Goal: Task Accomplishment & Management: Manage account settings

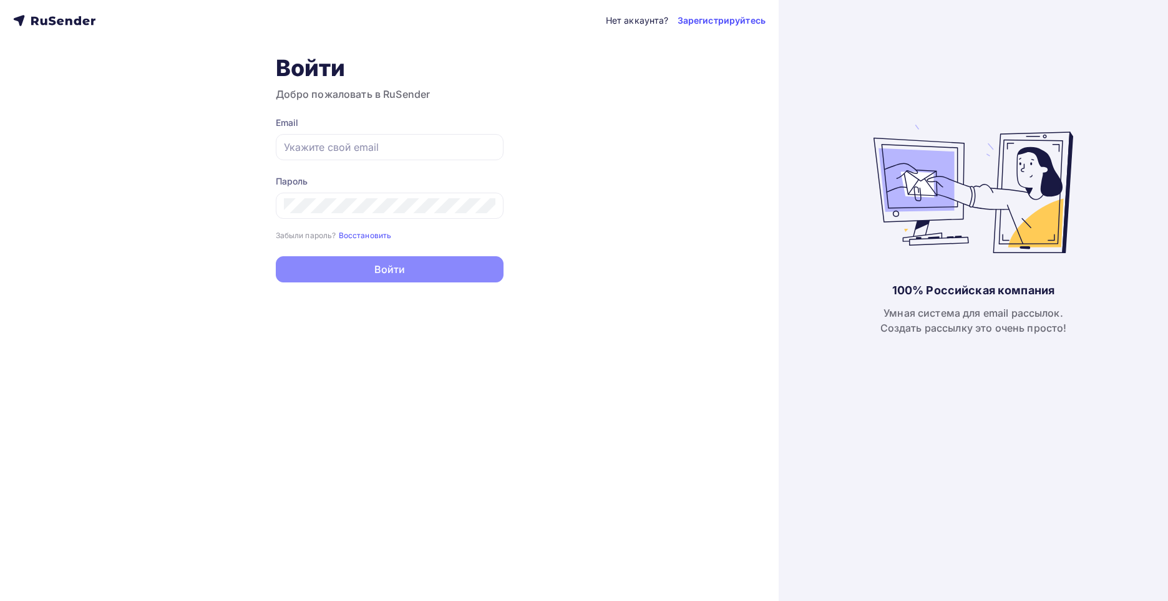
type input "[EMAIL_ADDRESS][DOMAIN_NAME]"
click at [327, 274] on button "Войти" at bounding box center [390, 269] width 228 height 26
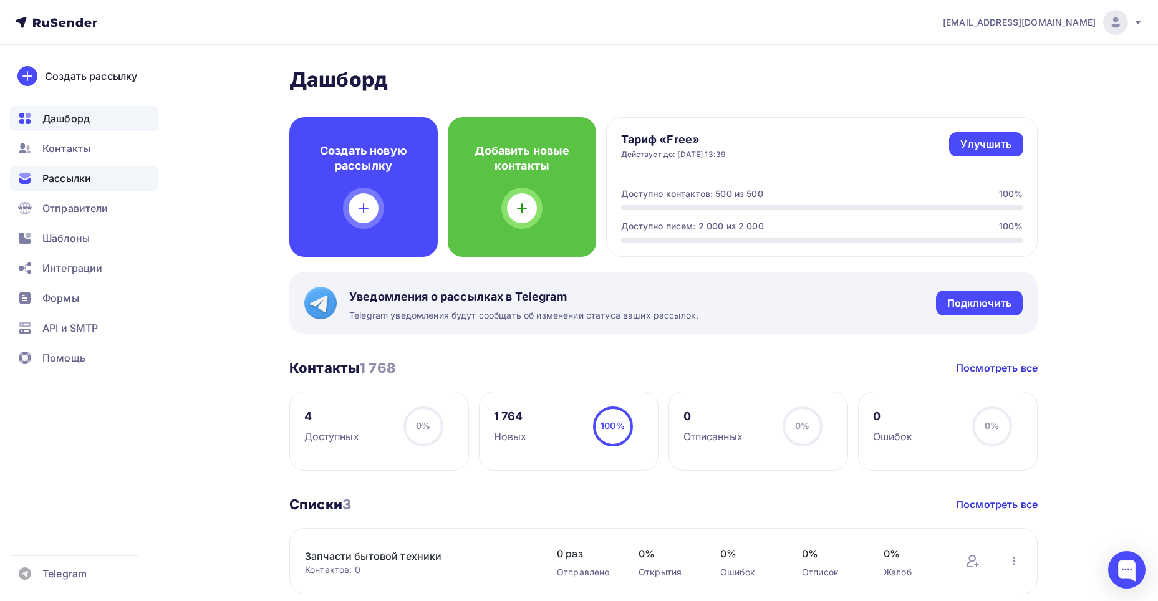
click at [70, 179] on span "Рассылки" at bounding box center [66, 178] width 49 height 15
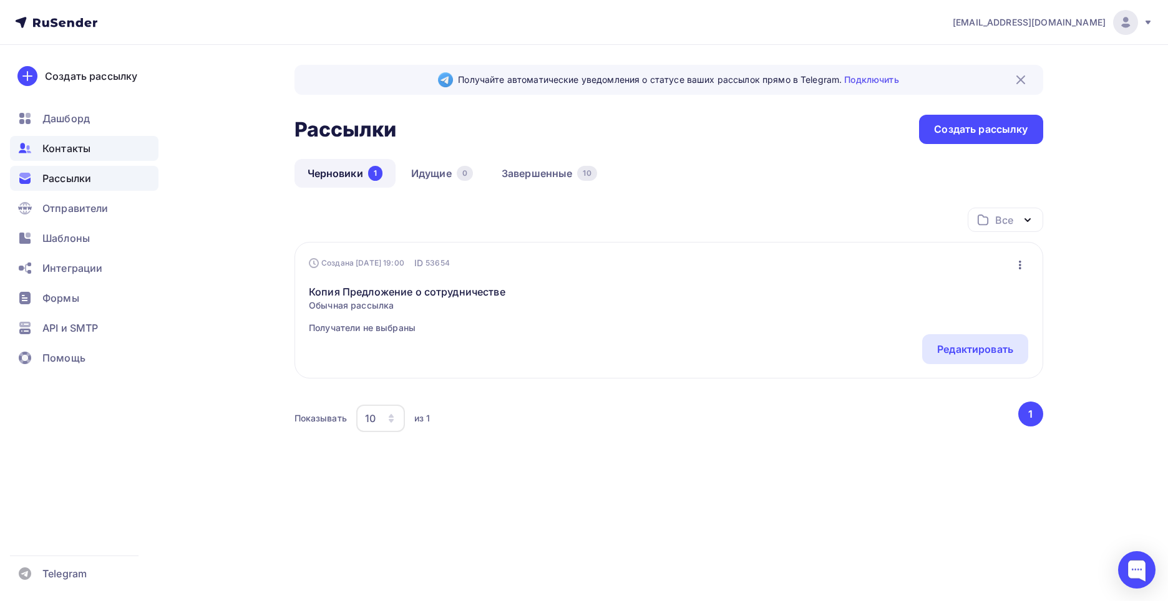
click at [73, 150] on span "Контакты" at bounding box center [66, 148] width 48 height 15
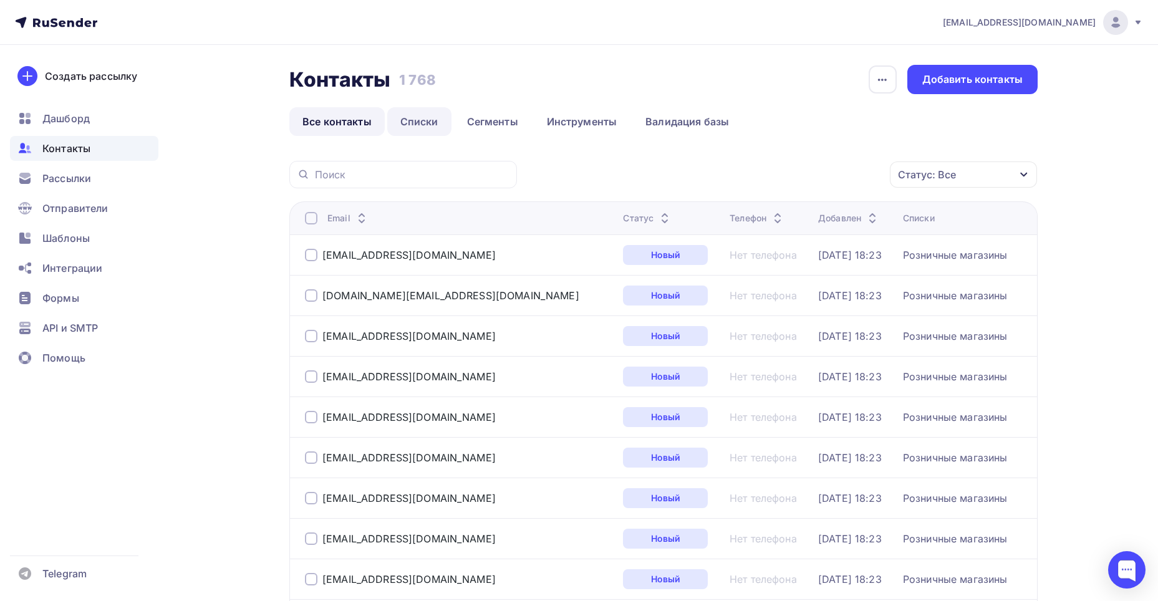
click at [420, 121] on link "Списки" at bounding box center [419, 121] width 64 height 29
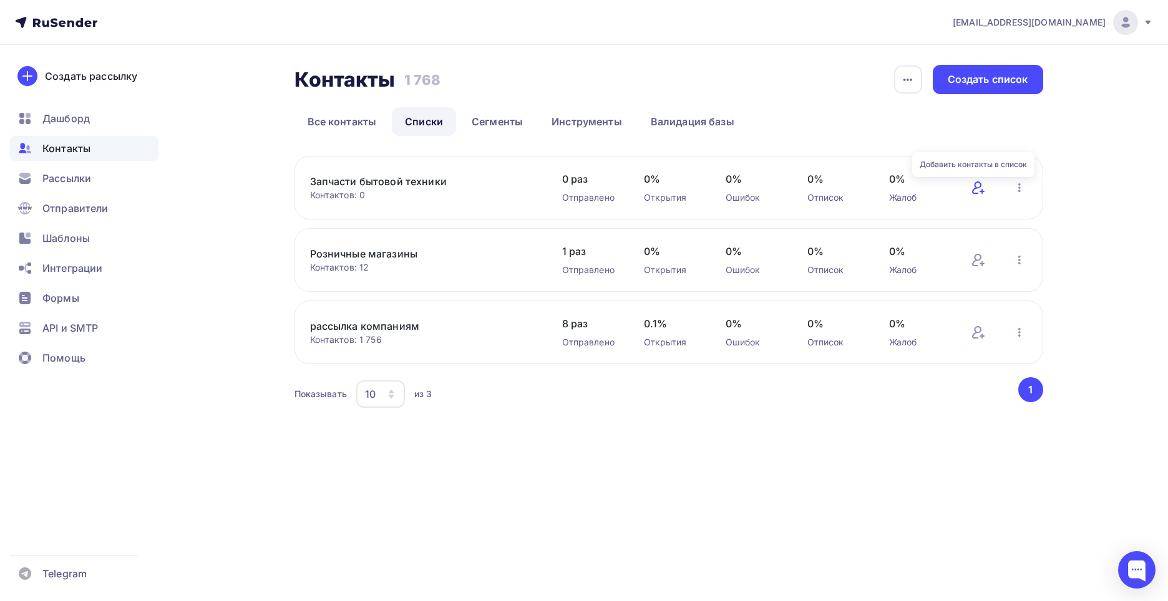
click at [985, 192] on icon at bounding box center [978, 187] width 15 height 15
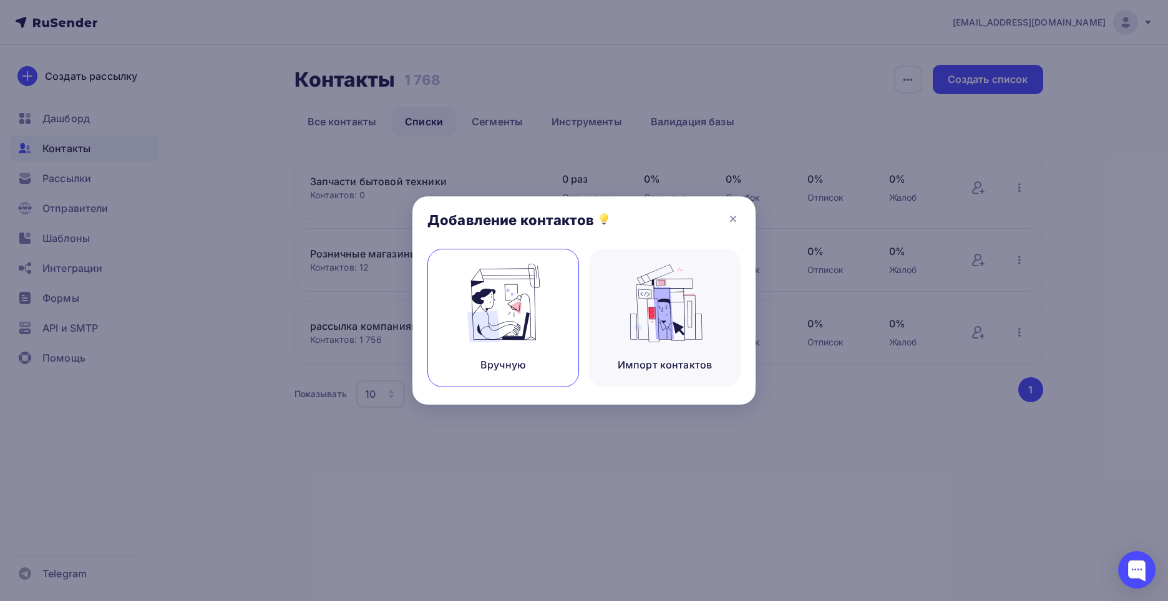
click at [539, 344] on div "Вручную" at bounding box center [503, 318] width 152 height 138
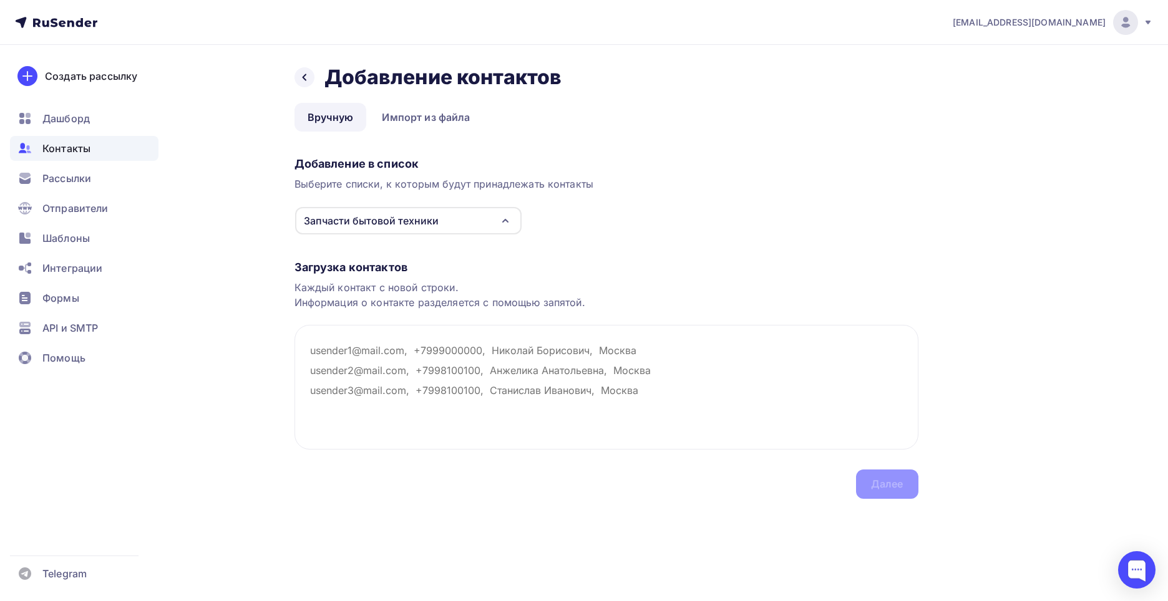
click at [490, 226] on div "Запчасти бытовой техники" at bounding box center [408, 220] width 226 height 27
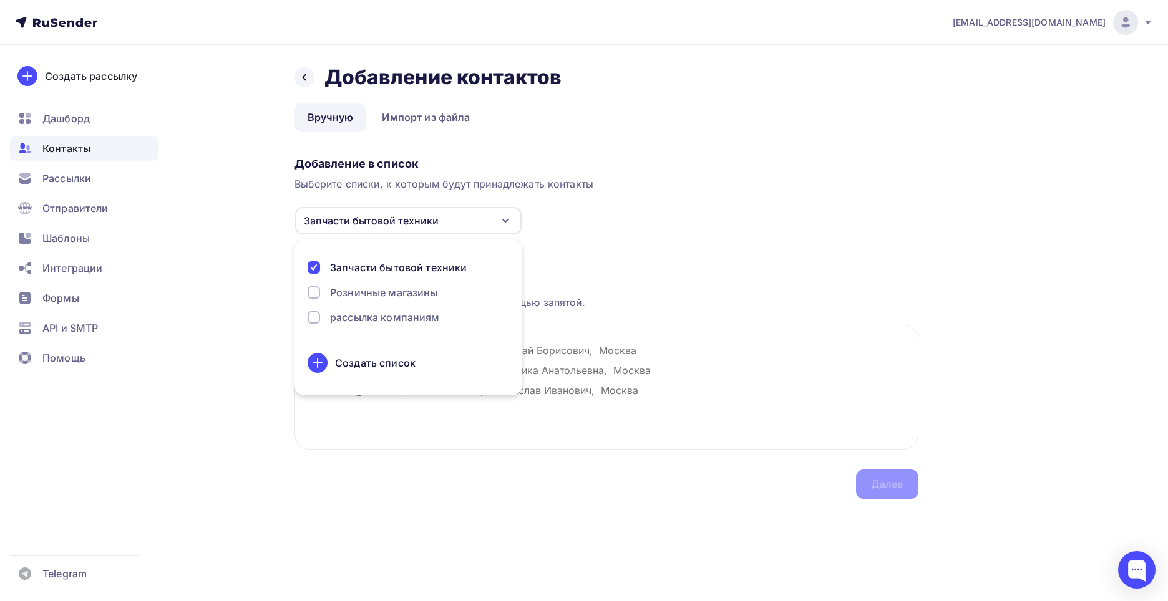
click at [490, 226] on div "Запчасти бытовой техники" at bounding box center [408, 220] width 226 height 27
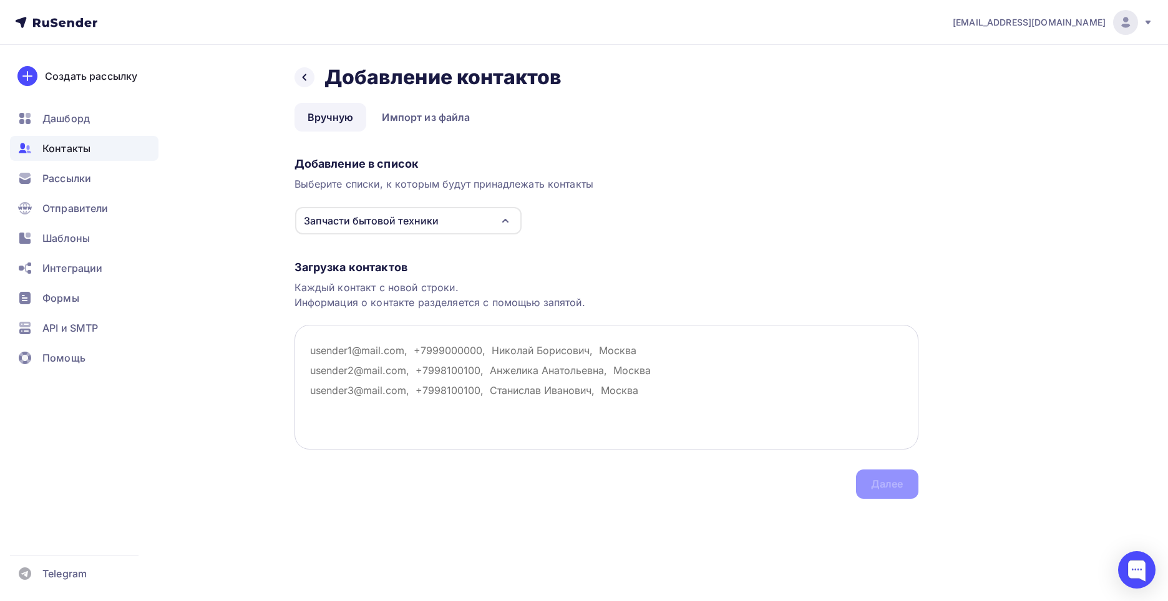
click at [378, 346] on textarea at bounding box center [606, 387] width 624 height 125
paste textarea "[EMAIL_ADDRESS][DOMAIN_NAME]"
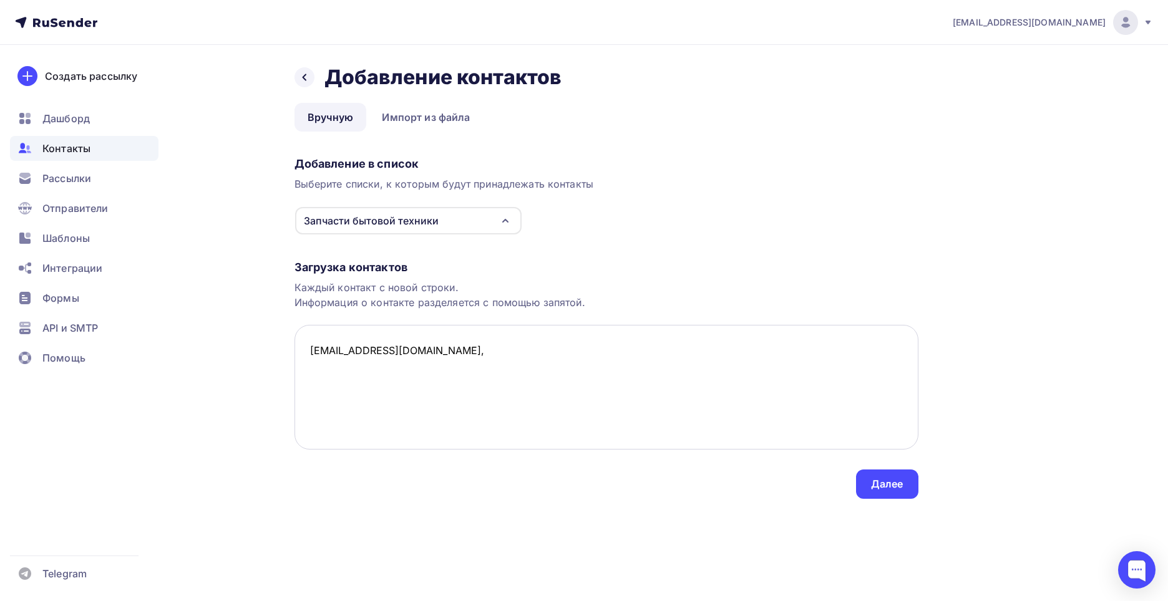
paste textarea "[PHONE_NUMBER]"
type textarea "info@tehnostandart.ru, +7 (473) 200-62-45, Техностандарт, Воронеж"
click at [875, 479] on div "Далее" at bounding box center [887, 484] width 32 height 14
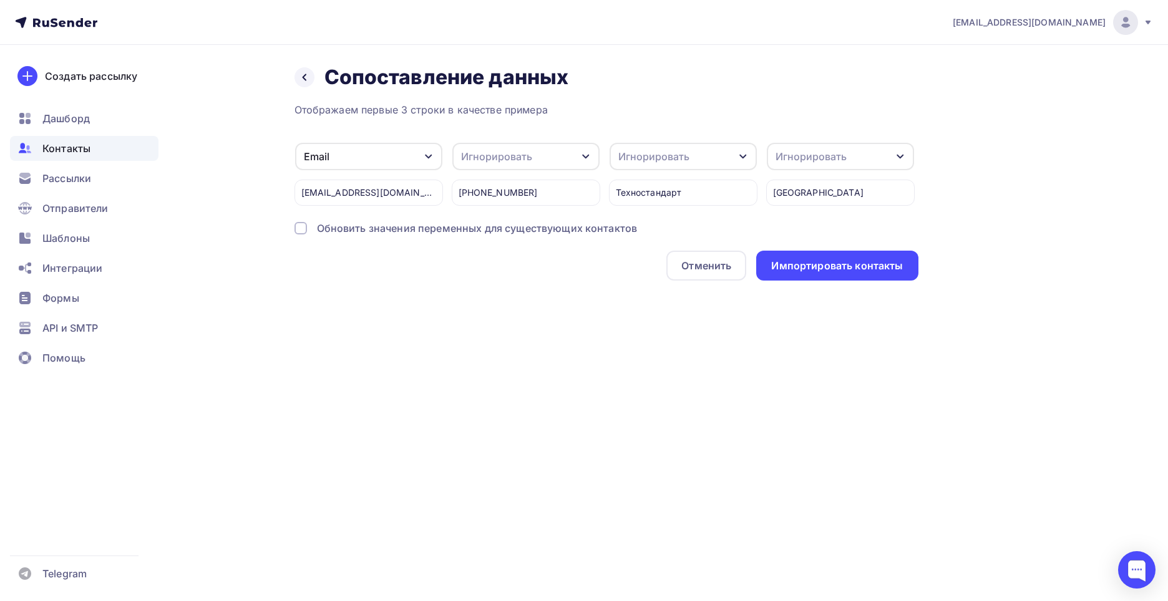
click at [556, 155] on div "Игнорировать" at bounding box center [525, 156] width 147 height 27
click at [492, 176] on div "Телефон" at bounding box center [503, 176] width 72 height 15
click at [716, 164] on div "Игнорировать" at bounding box center [682, 156] width 147 height 27
click at [729, 112] on div "Отображаем первые 3 строки в качестве примера" at bounding box center [606, 109] width 624 height 15
click at [823, 157] on div "Игнорировать" at bounding box center [810, 156] width 71 height 15
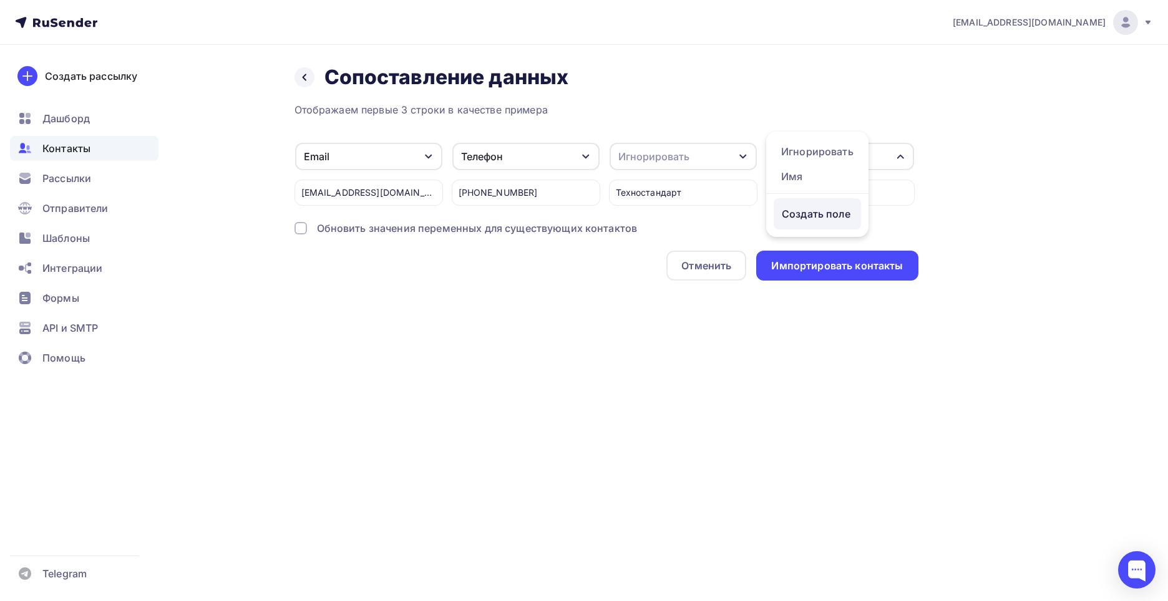
click at [823, 225] on div "Создать поле" at bounding box center [817, 213] width 87 height 31
type input "Город"
click at [846, 251] on div "Отображаем первые 3 строки в качестве примера Email Игнорировать Имя Создать по…" at bounding box center [606, 191] width 624 height 178
click at [700, 159] on div "Игнорировать" at bounding box center [682, 156] width 147 height 27
click at [675, 220] on div "Создать поле" at bounding box center [659, 213] width 87 height 31
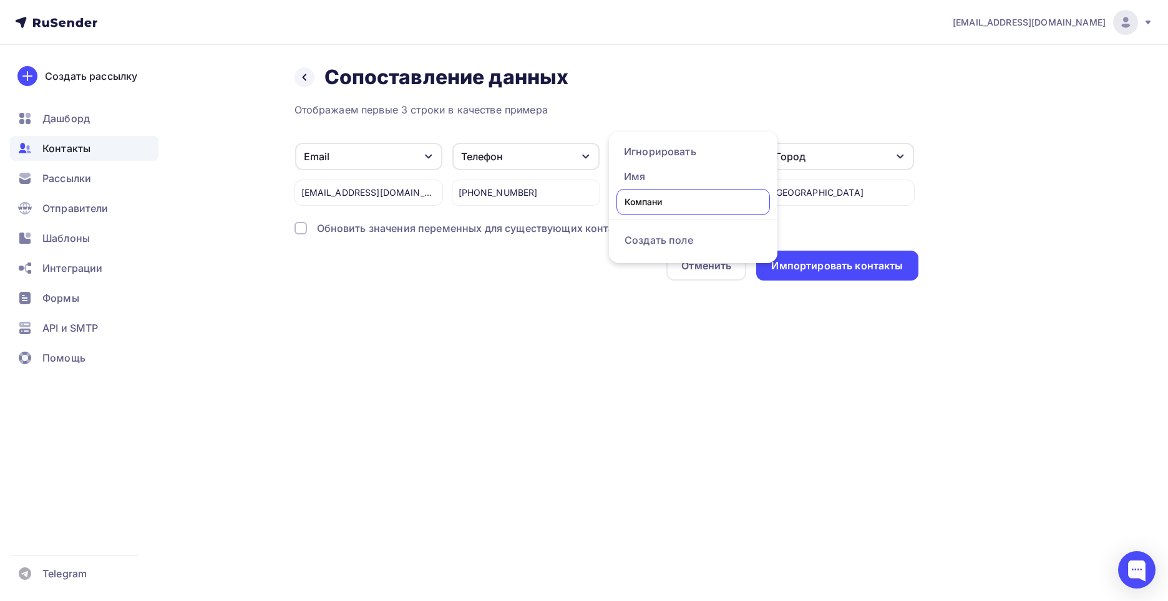
type input "Компания"
click at [673, 199] on ul "Игнорировать Имя Создать поле" at bounding box center [660, 184] width 102 height 105
click at [668, 226] on div "Создать поле" at bounding box center [659, 213] width 87 height 31
type input "Компания"
click at [671, 250] on div "Отображаем первые 3 строки в качестве примера Email Игнорировать Имя Создать по…" at bounding box center [606, 191] width 624 height 178
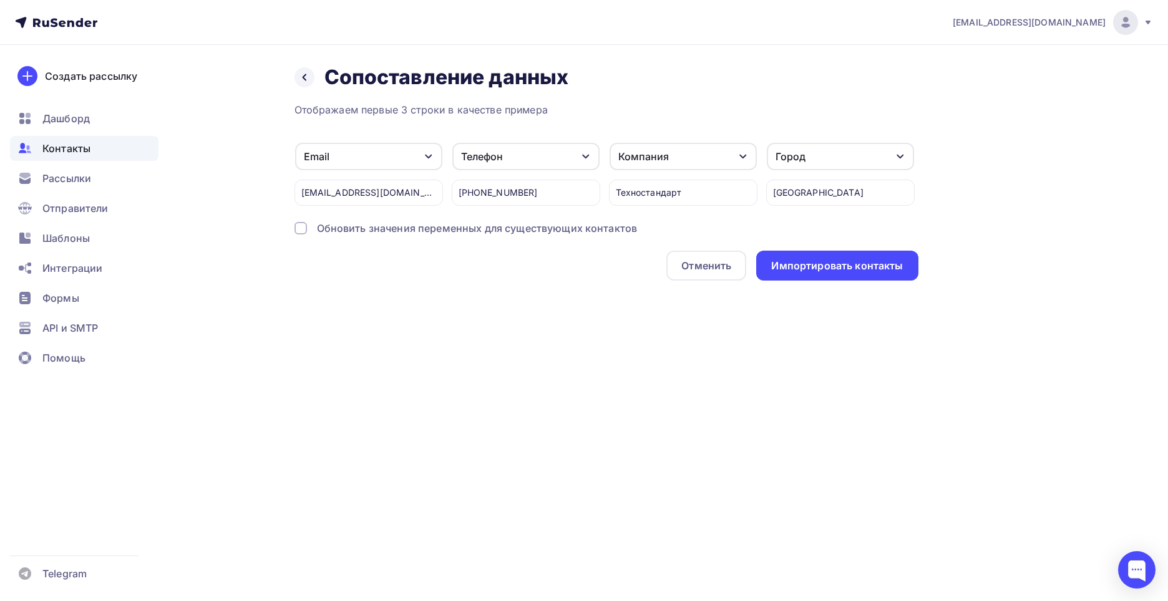
click at [549, 320] on div "Назад Сопоставление данных Сопоставление данных Отображаем первые 3 строки в ка…" at bounding box center [584, 188] width 1022 height 286
click at [861, 269] on div "Импортировать контакты" at bounding box center [837, 266] width 132 height 14
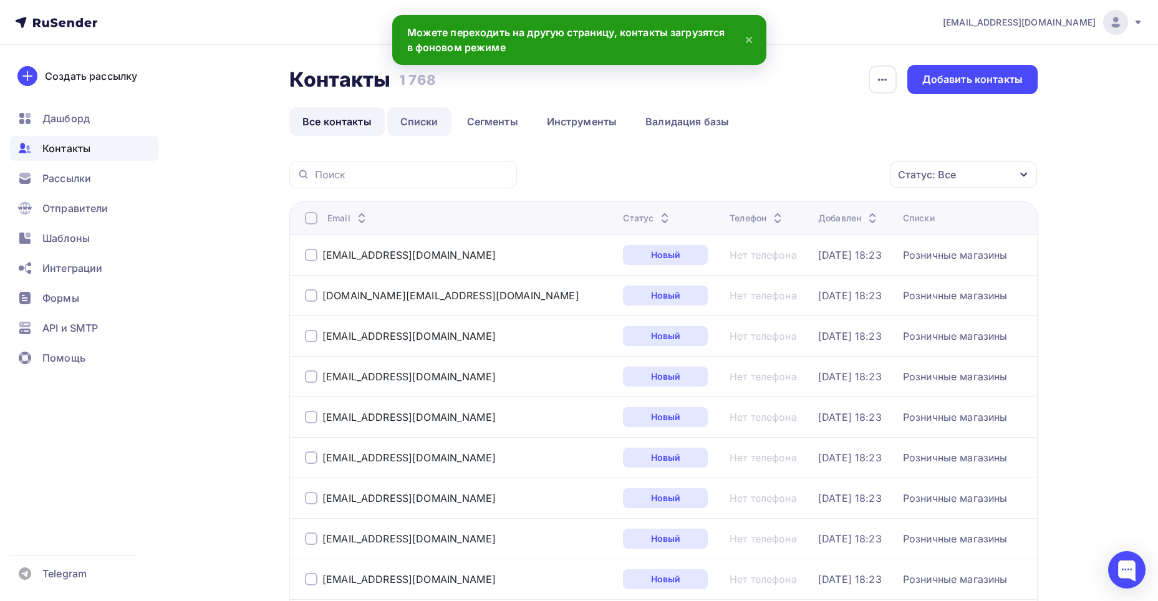
click at [399, 120] on link "Списки" at bounding box center [419, 121] width 64 height 29
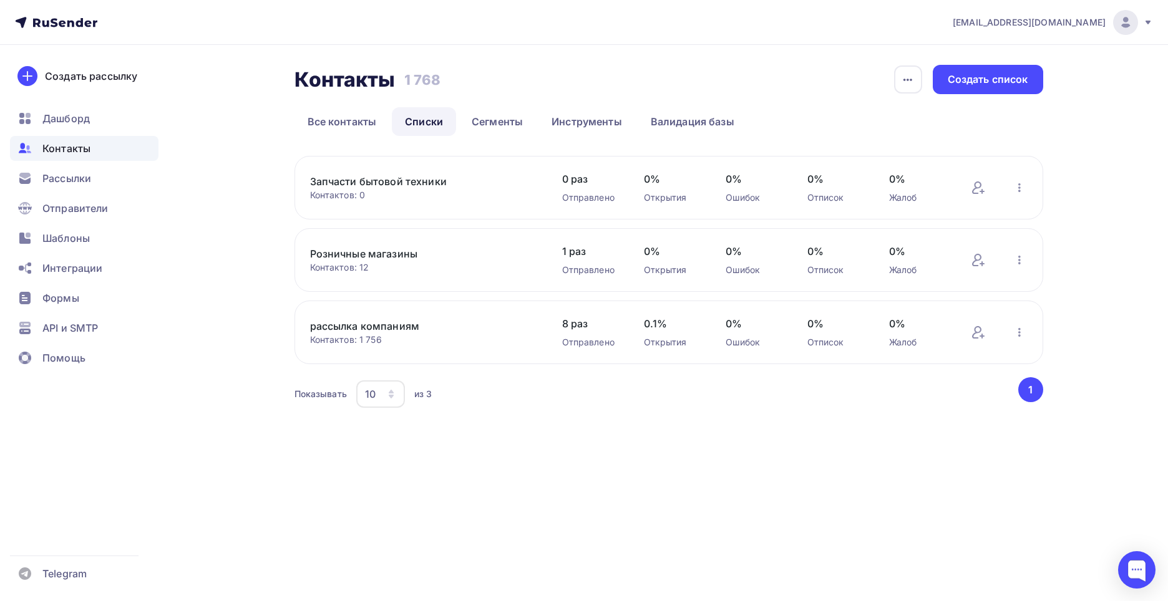
click at [414, 179] on link "Запчасти бытовой техники" at bounding box center [416, 181] width 212 height 15
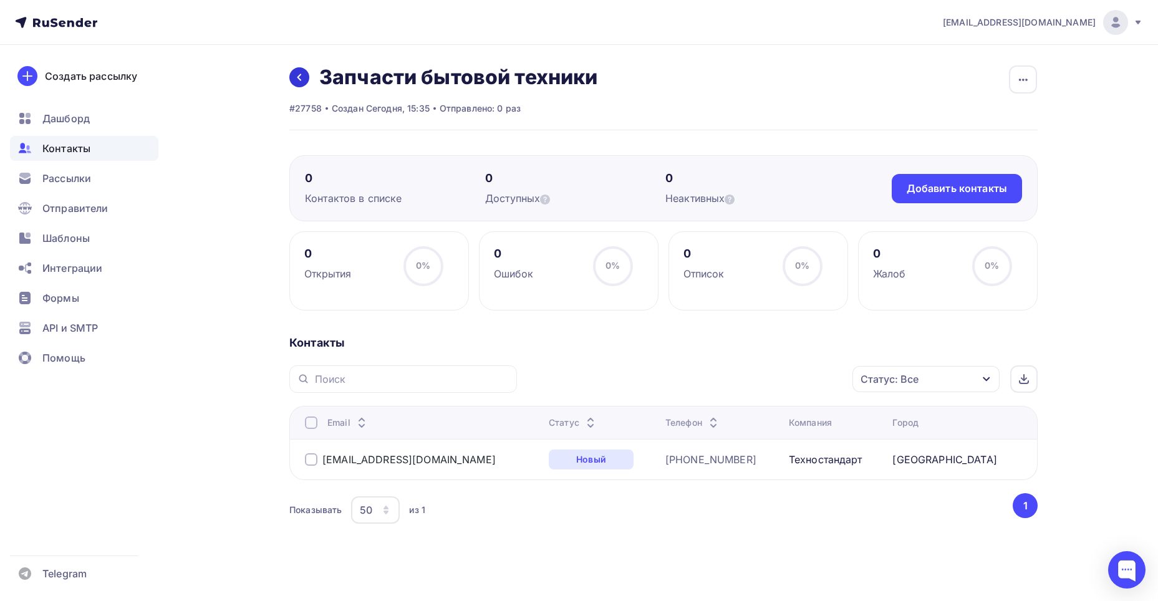
click at [306, 74] on link at bounding box center [299, 77] width 20 height 20
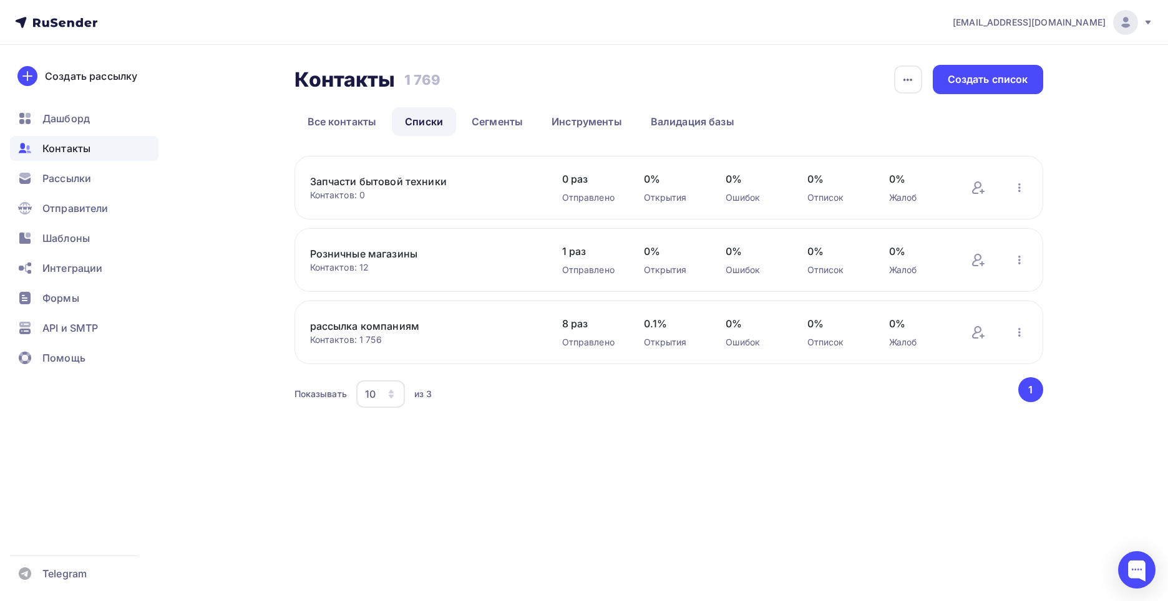
click at [417, 183] on link "Запчасти бытовой техники" at bounding box center [416, 181] width 212 height 15
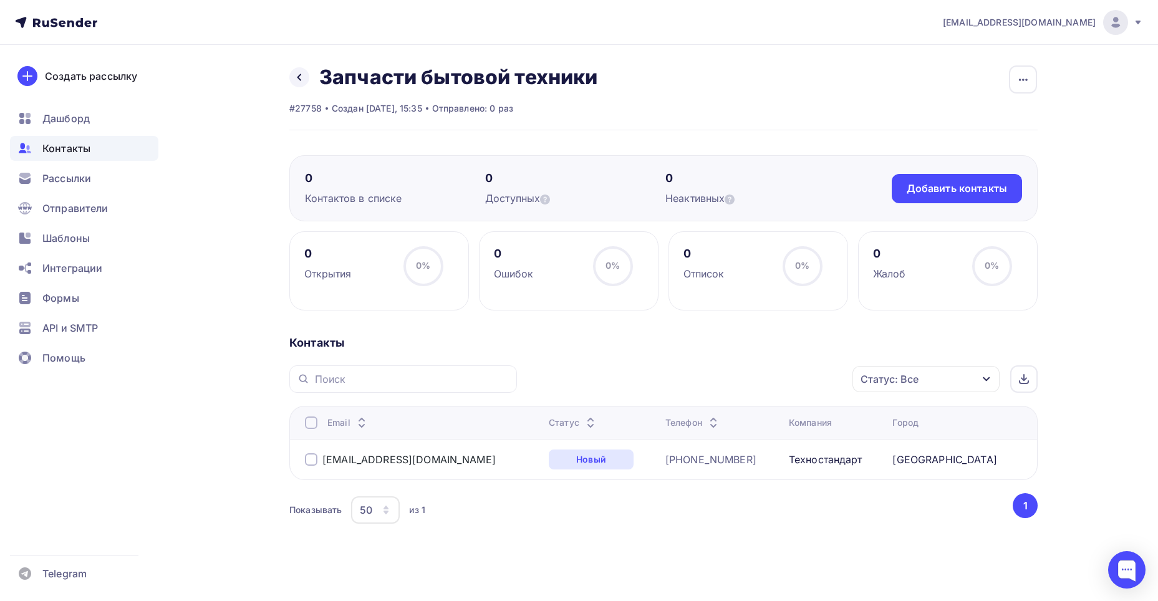
click at [316, 419] on div at bounding box center [311, 423] width 12 height 12
click at [764, 385] on div "Действие" at bounding box center [759, 379] width 165 height 24
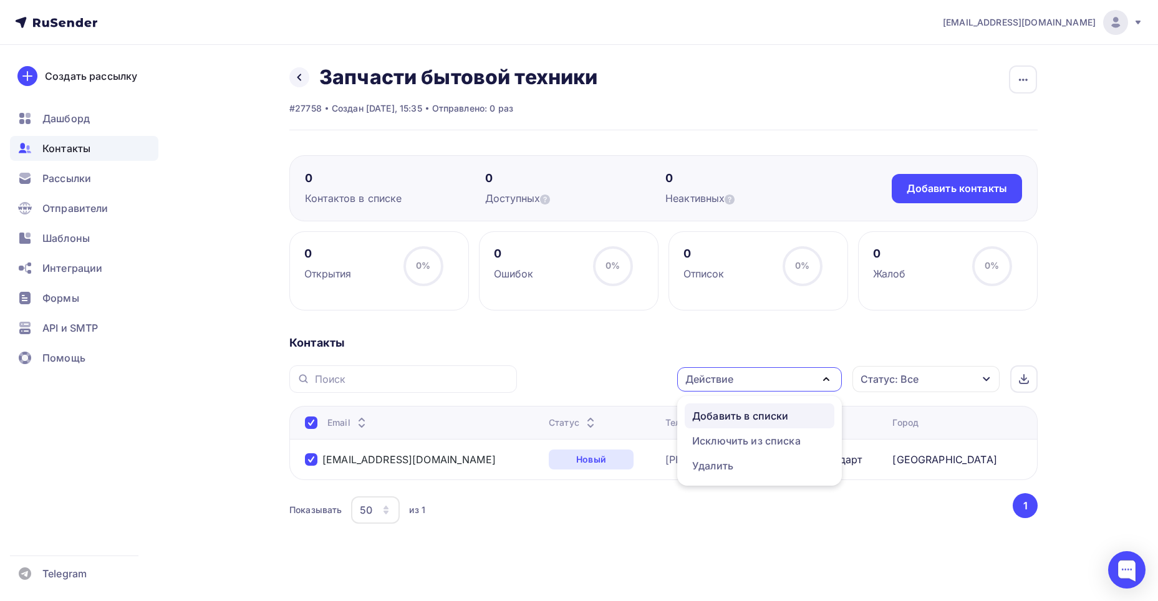
click at [762, 412] on div "Добавить в списки" at bounding box center [740, 416] width 96 height 15
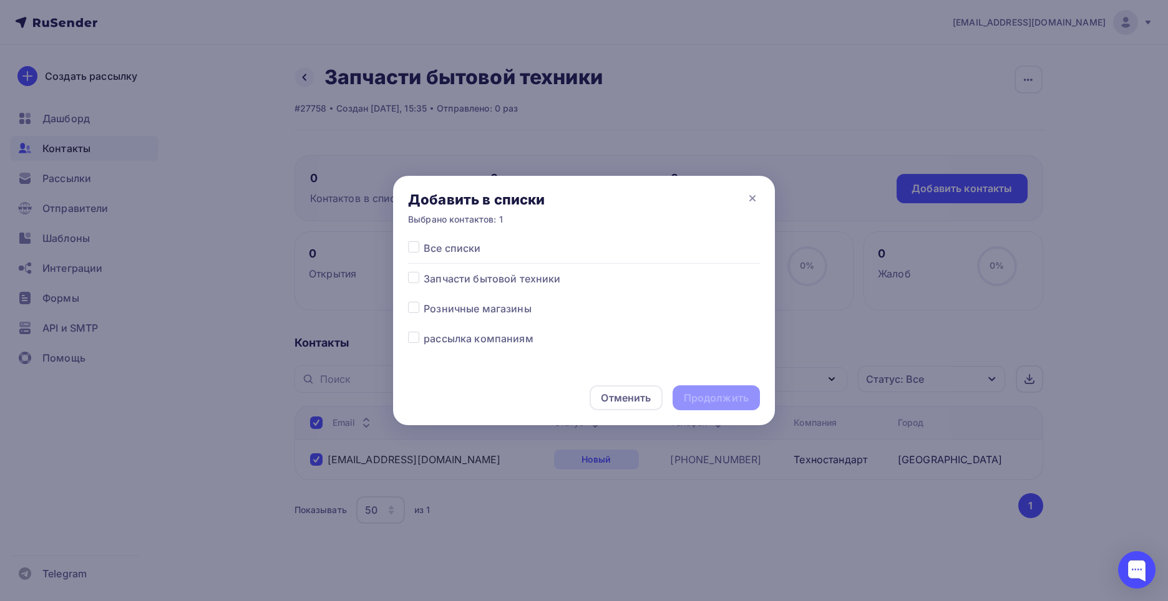
click at [424, 271] on label at bounding box center [424, 271] width 0 height 0
click at [410, 274] on input "checkbox" at bounding box center [413, 276] width 11 height 11
checkbox input "true"
click at [750, 398] on div "Продолжить" at bounding box center [715, 398] width 87 height 25
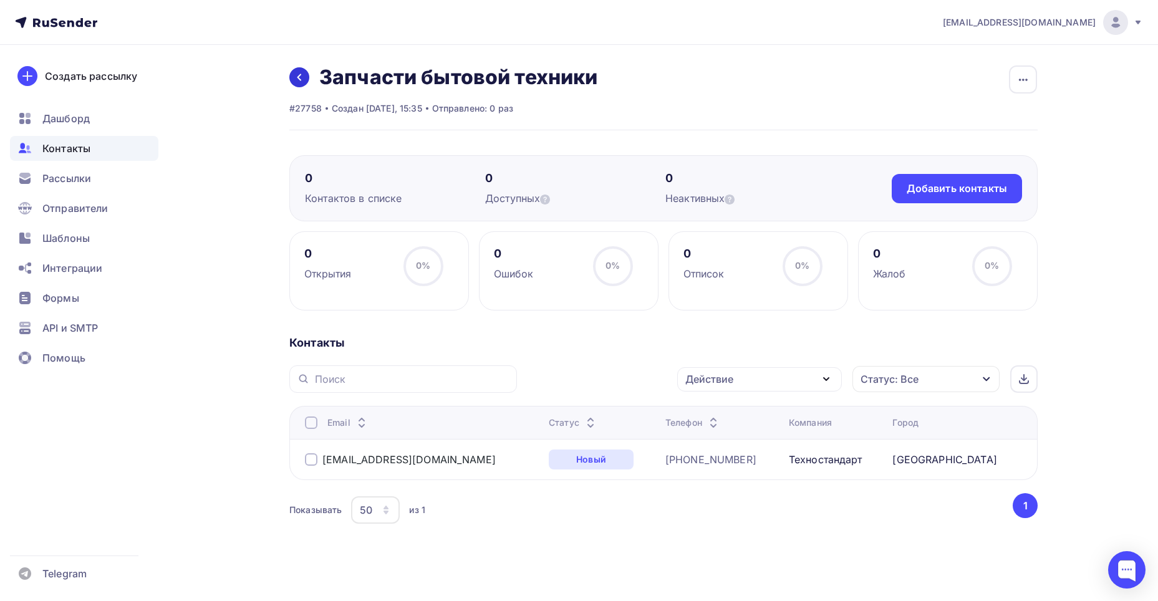
click at [304, 73] on link at bounding box center [299, 77] width 20 height 20
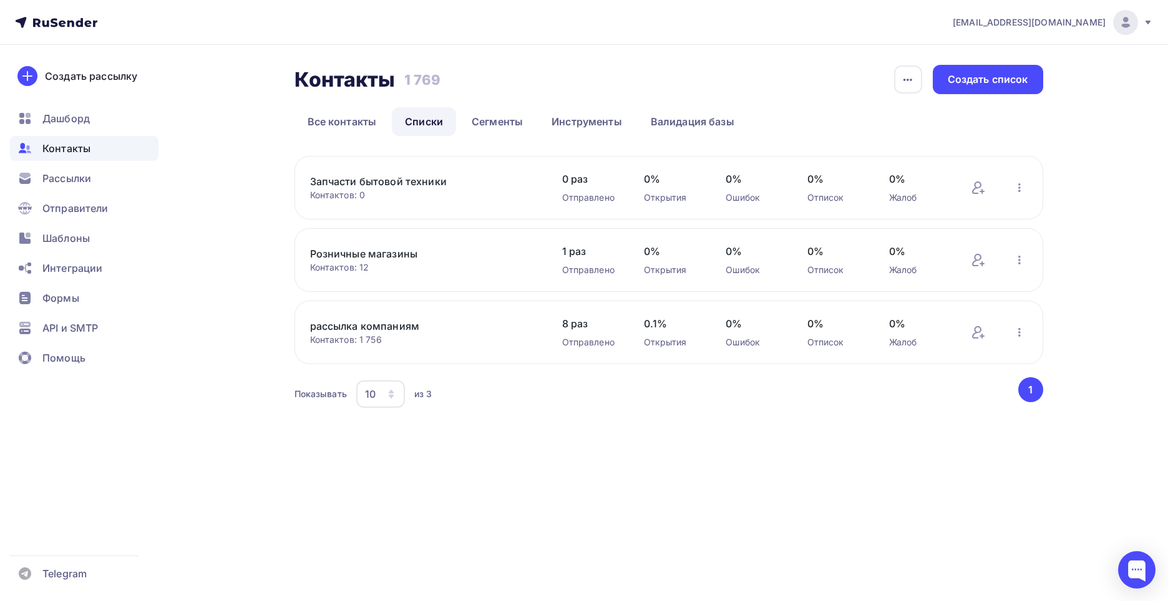
click at [374, 246] on link "Розничные магазины" at bounding box center [416, 253] width 212 height 15
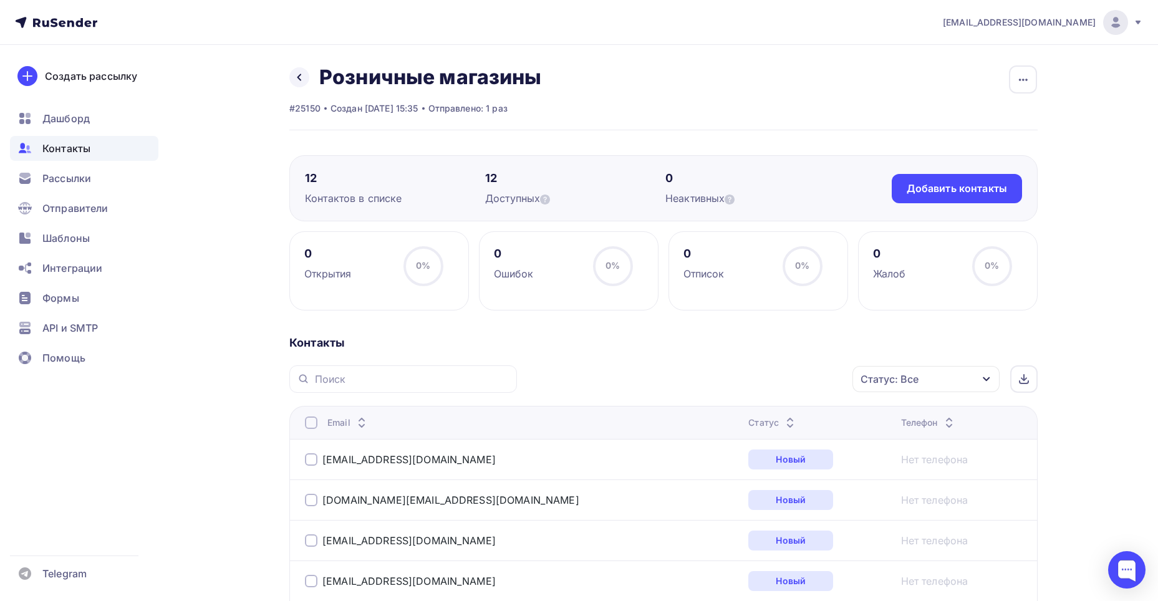
click at [337, 84] on h2 "Розничные магазины" at bounding box center [430, 77] width 223 height 25
click at [295, 81] on icon at bounding box center [299, 77] width 10 height 10
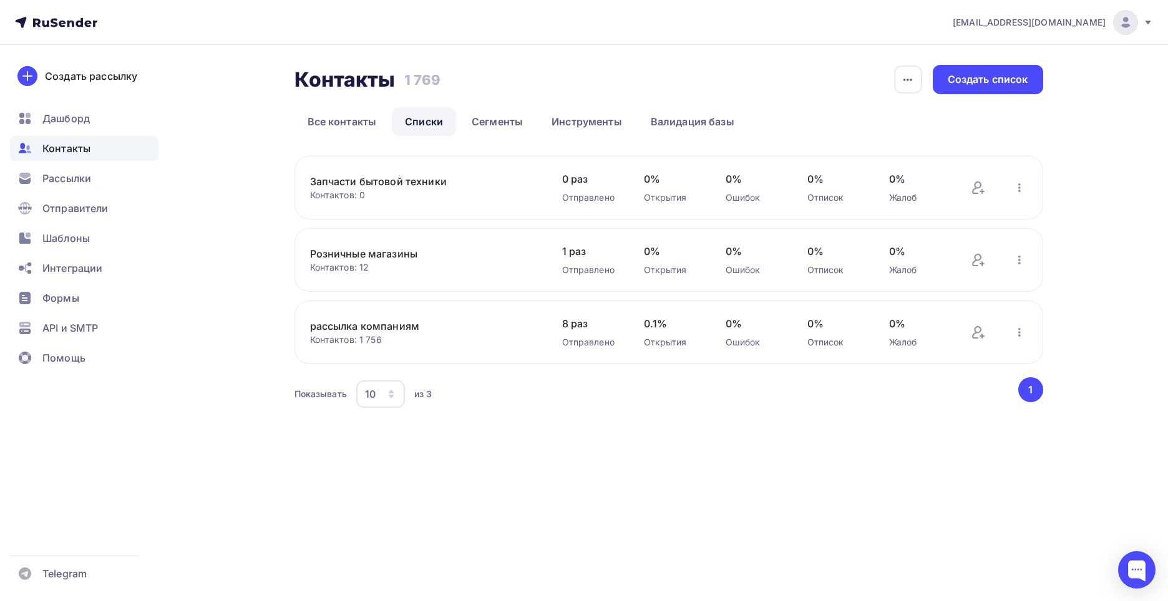
click at [407, 181] on link "Запчасти бытовой техники" at bounding box center [416, 181] width 212 height 15
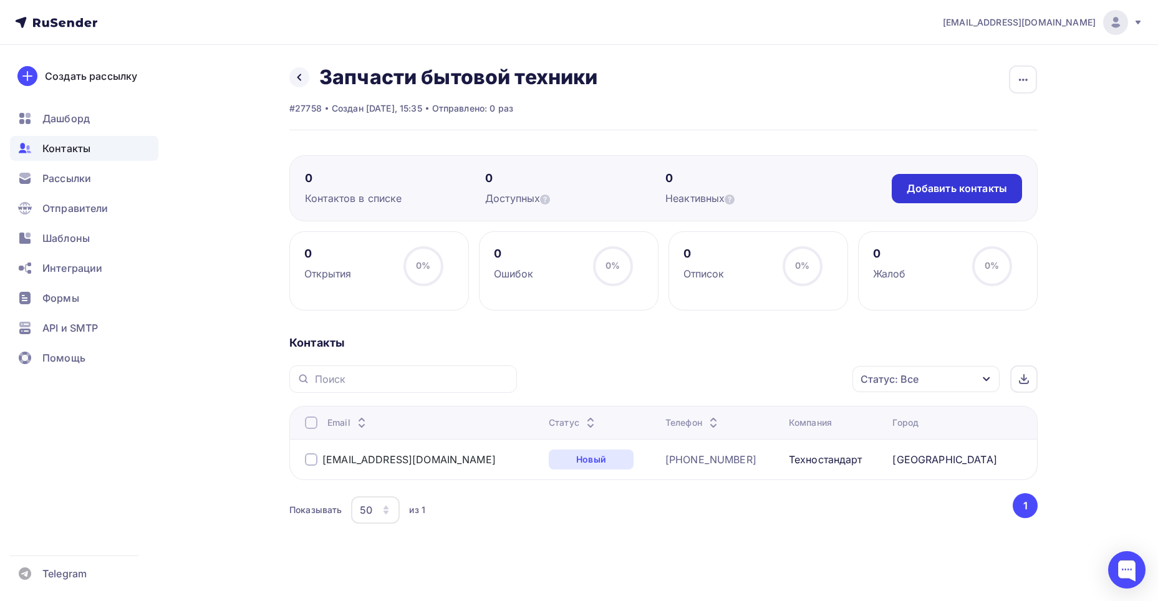
click at [961, 195] on div "Добавить контакты" at bounding box center [957, 189] width 100 height 14
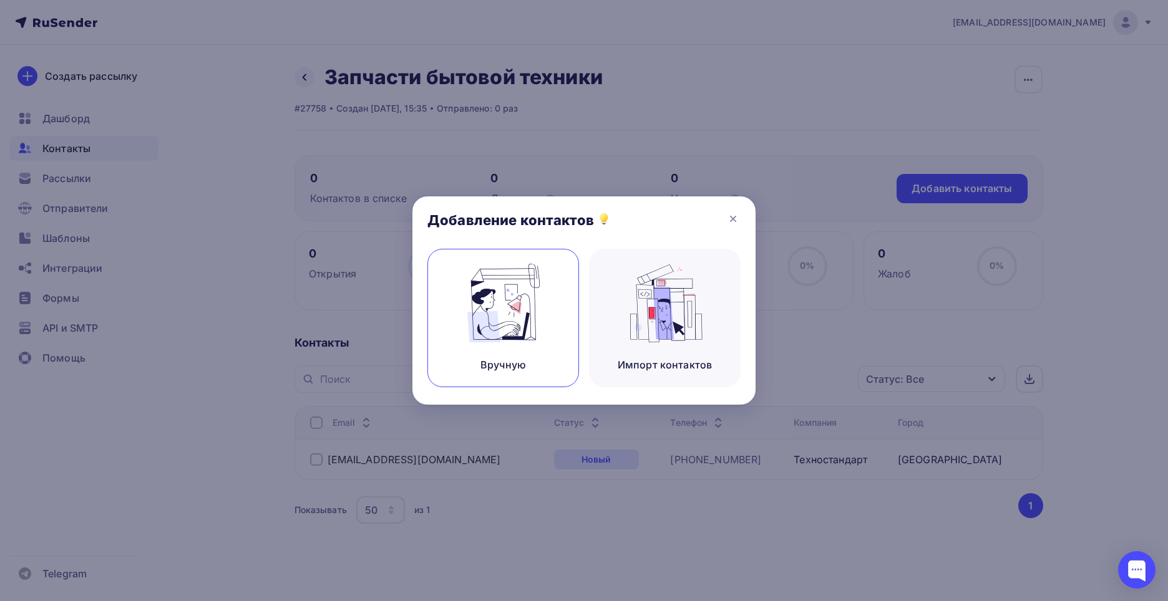
click at [530, 280] on img at bounding box center [504, 303] width 84 height 79
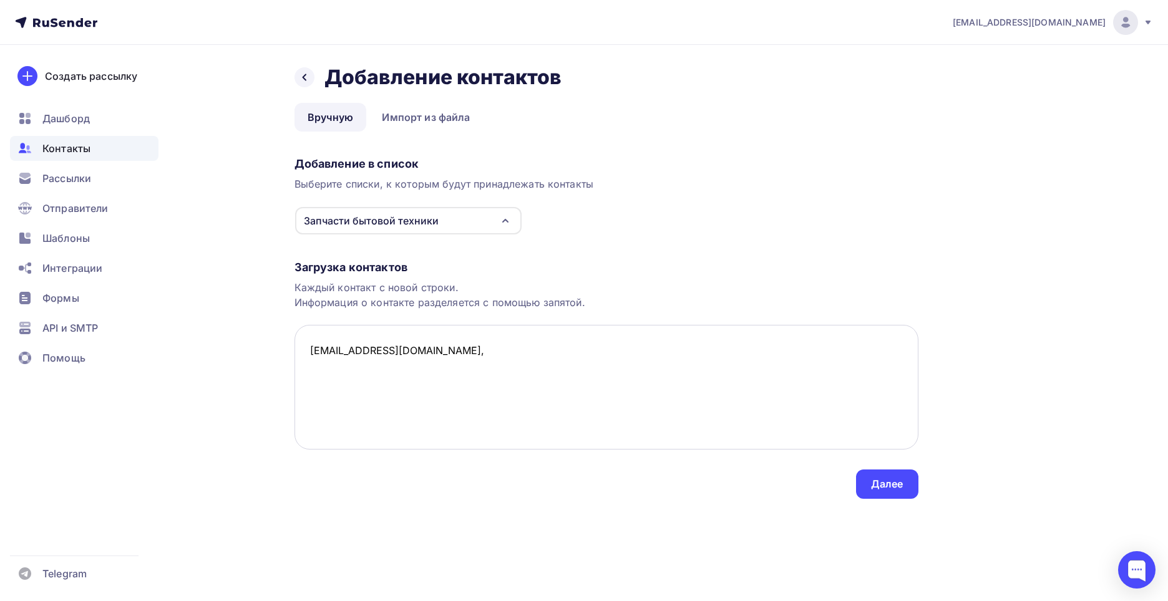
paste textarea "[PHONE_NUMBER]"
paste textarea "[GEOGRAPHIC_DATA]"
type textarea "[EMAIL_ADDRESS][DOMAIN_NAME], [PHONE_NUMBER], [GEOGRAPHIC_DATA], [GEOGRAPHIC_DA…"
click at [900, 488] on div "Далее" at bounding box center [887, 484] width 32 height 14
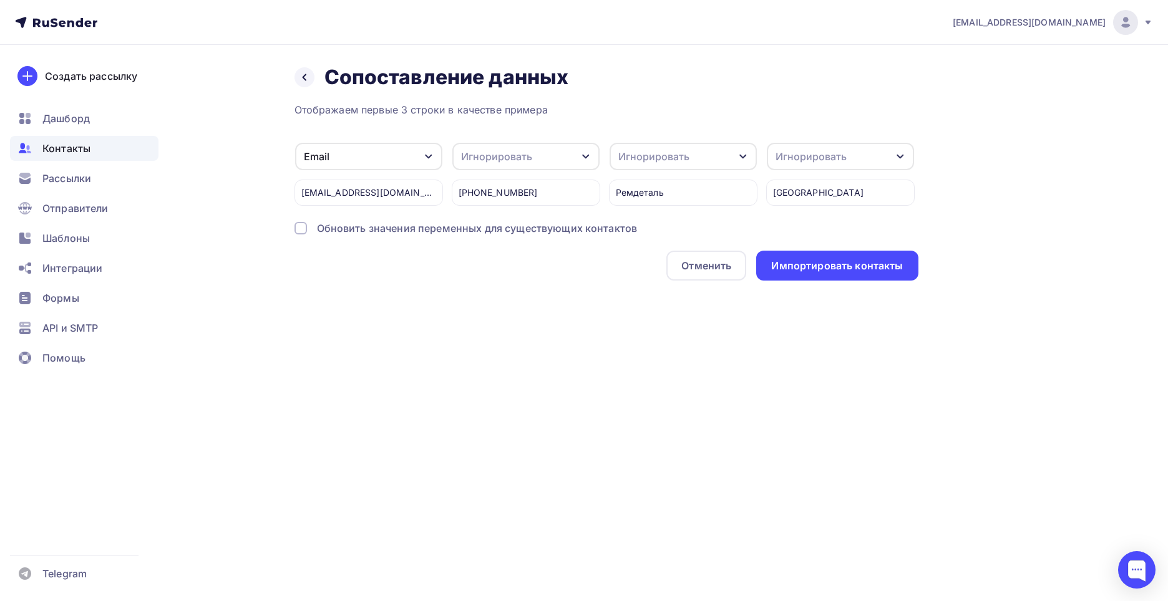
click at [533, 162] on div "Игнорировать" at bounding box center [525, 156] width 147 height 27
click at [508, 113] on div "Телефон" at bounding box center [503, 117] width 72 height 15
click at [702, 160] on div "Игнорировать" at bounding box center [682, 156] width 147 height 27
click at [668, 179] on div "Компания" at bounding box center [660, 176] width 72 height 15
click at [820, 157] on div "Игнорировать" at bounding box center [810, 156] width 71 height 15
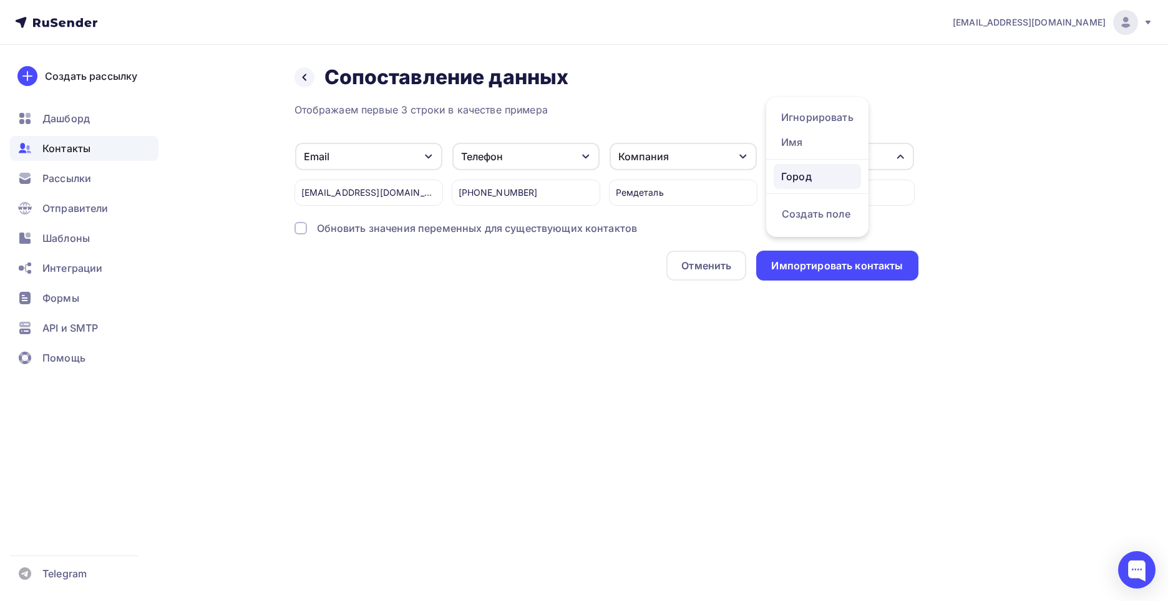
click at [815, 175] on div "Город" at bounding box center [817, 176] width 72 height 15
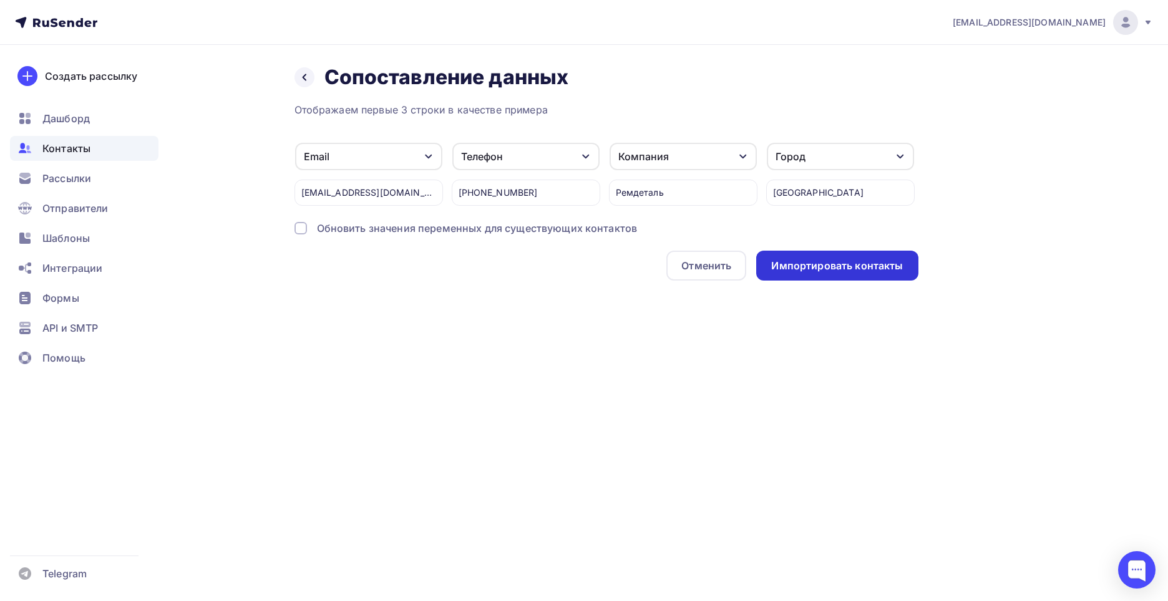
click at [850, 269] on div "Импортировать контакты" at bounding box center [837, 266] width 132 height 14
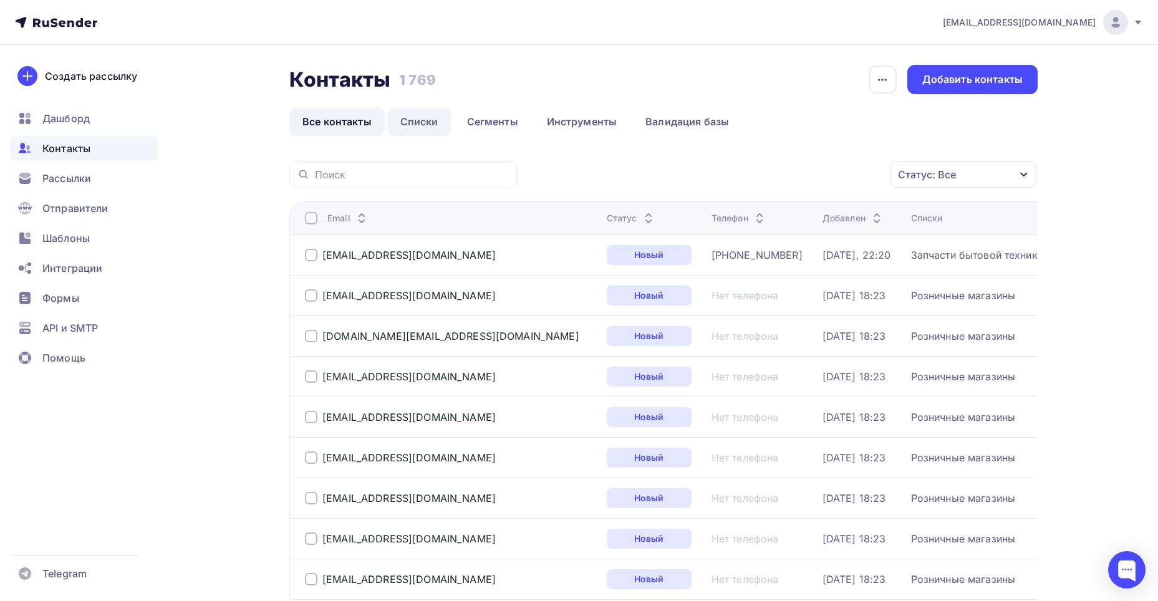
click at [416, 129] on link "Списки" at bounding box center [419, 121] width 64 height 29
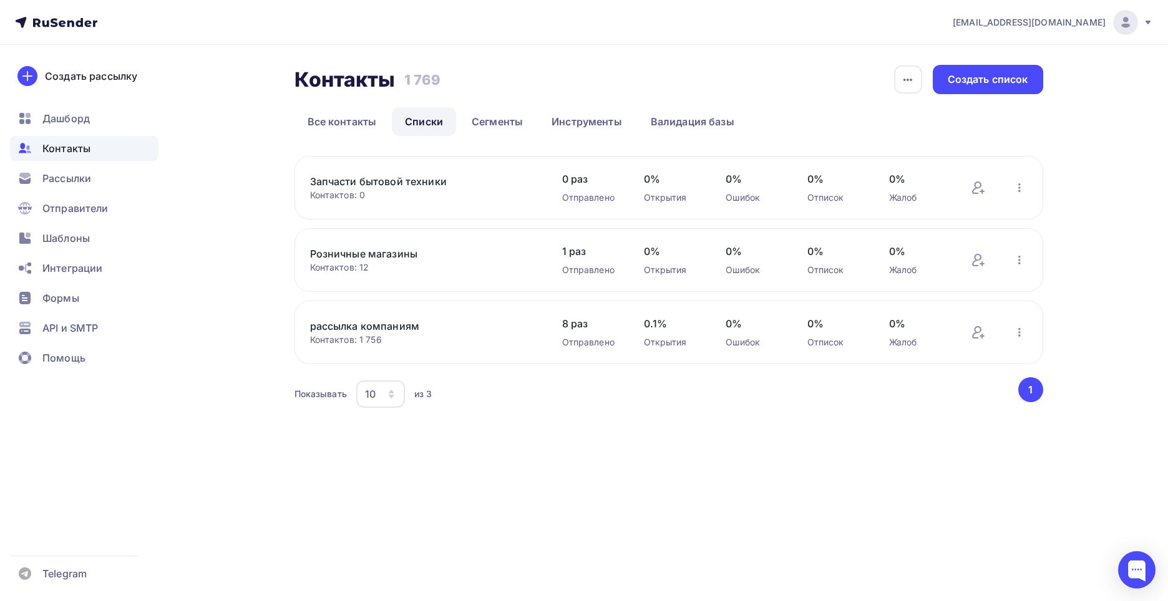
click at [383, 188] on link "Запчасти бытовой техники" at bounding box center [416, 181] width 212 height 15
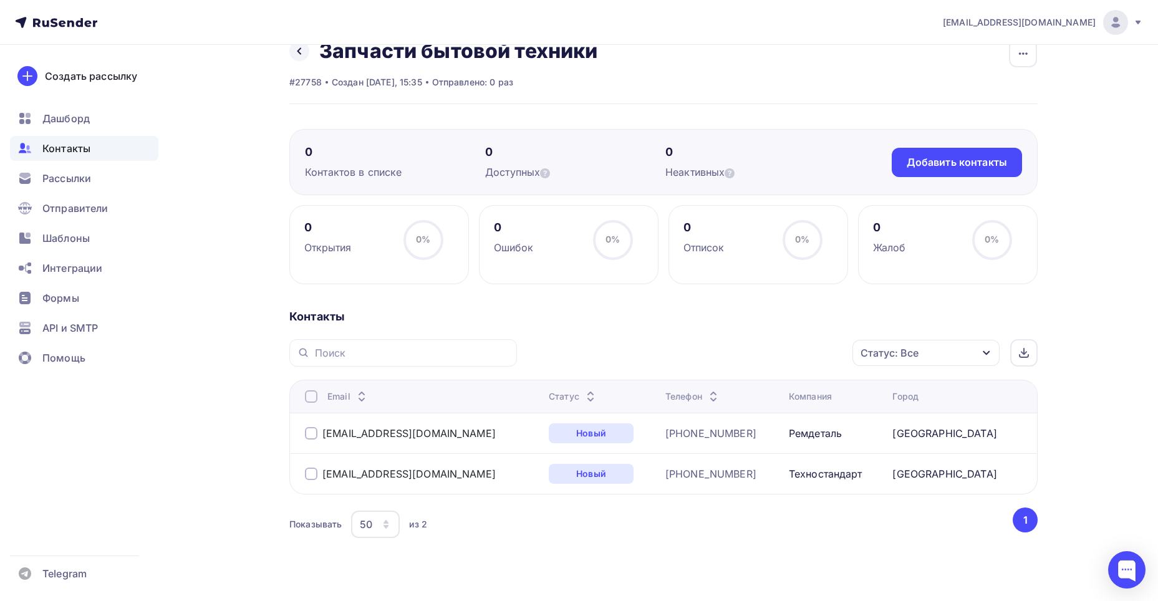
scroll to position [47, 0]
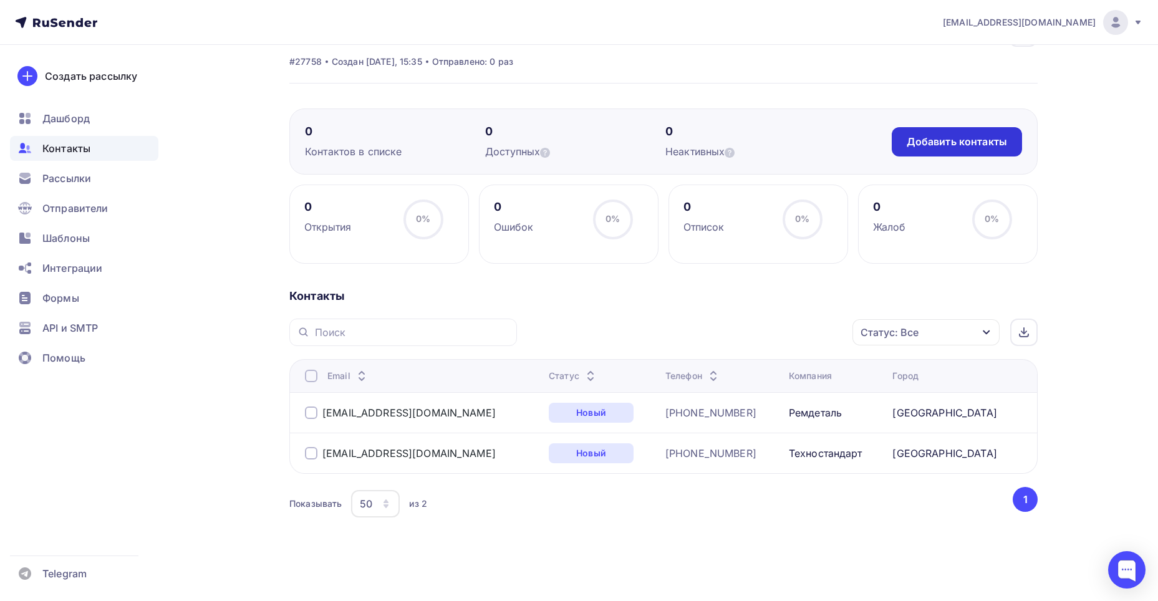
click at [964, 145] on div "Добавить контакты" at bounding box center [957, 142] width 100 height 14
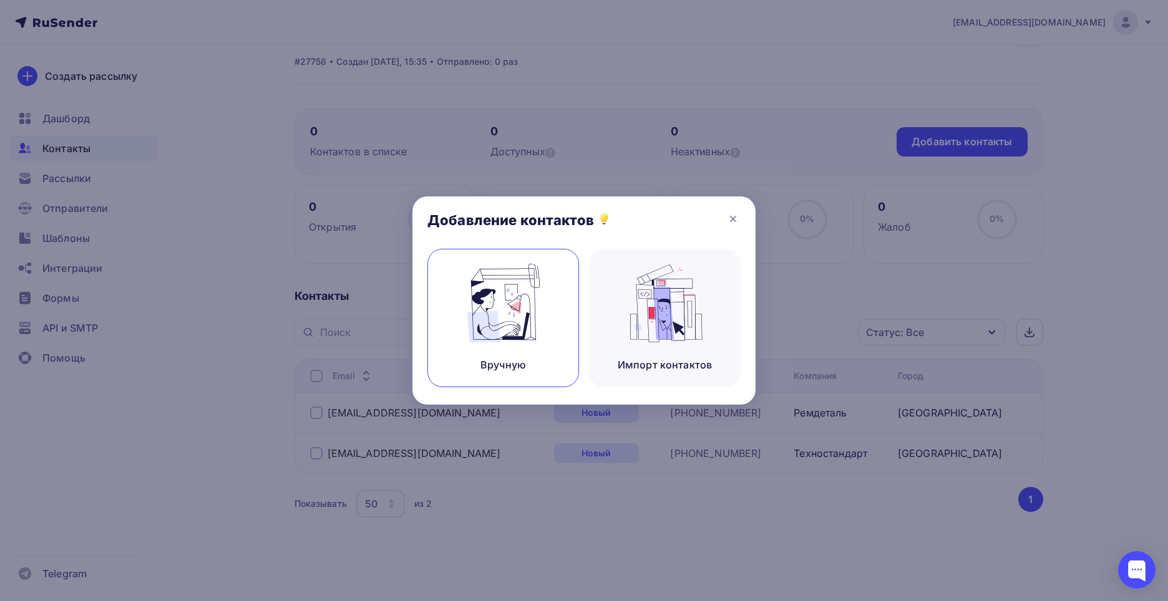
click at [463, 324] on img at bounding box center [504, 303] width 84 height 79
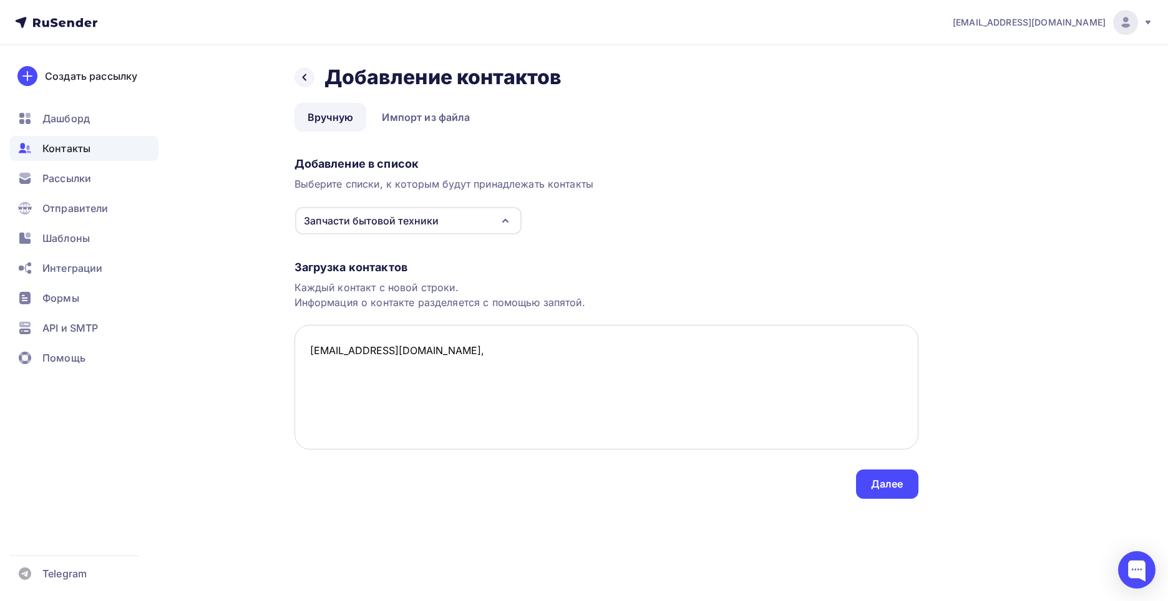
paste textarea "[PHONE_NUMBER]"
paste textarea "Zip161"
type textarea "[EMAIL_ADDRESS][DOMAIN_NAME], [PHONE_NUMBER], Zip161,"
click at [890, 487] on div "Далее" at bounding box center [887, 484] width 32 height 14
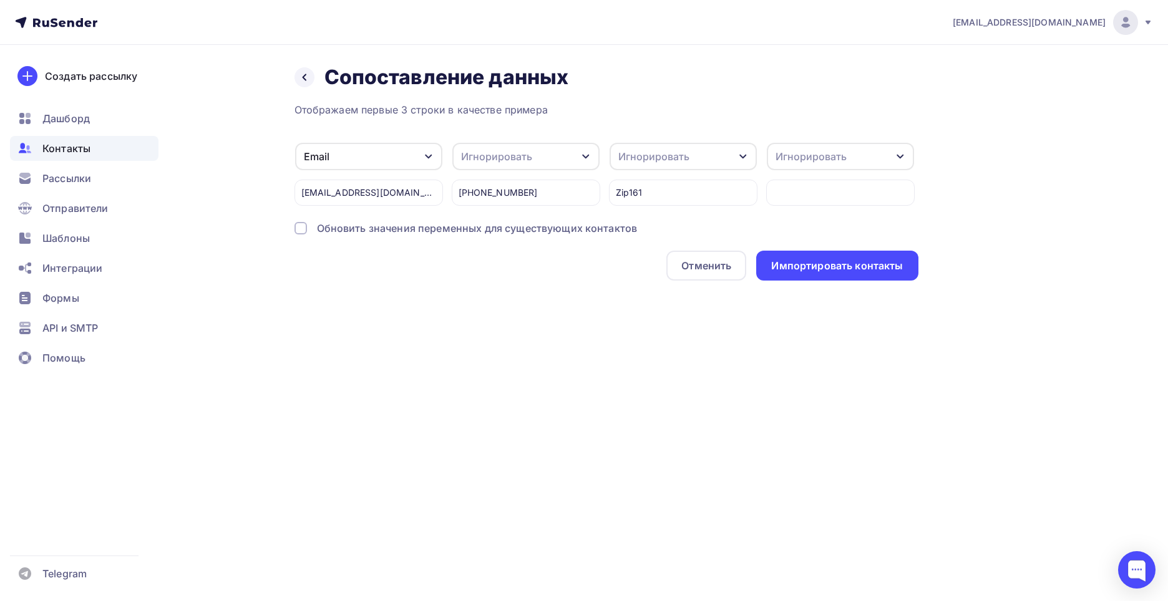
click at [530, 166] on div "Игнорировать" at bounding box center [525, 156] width 147 height 27
click at [497, 115] on div "Телефон" at bounding box center [503, 117] width 72 height 15
click at [714, 163] on div "Игнорировать" at bounding box center [682, 156] width 147 height 27
click at [691, 181] on div "Компания" at bounding box center [660, 176] width 72 height 15
click at [816, 273] on div "Импортировать контакты" at bounding box center [837, 266] width 132 height 14
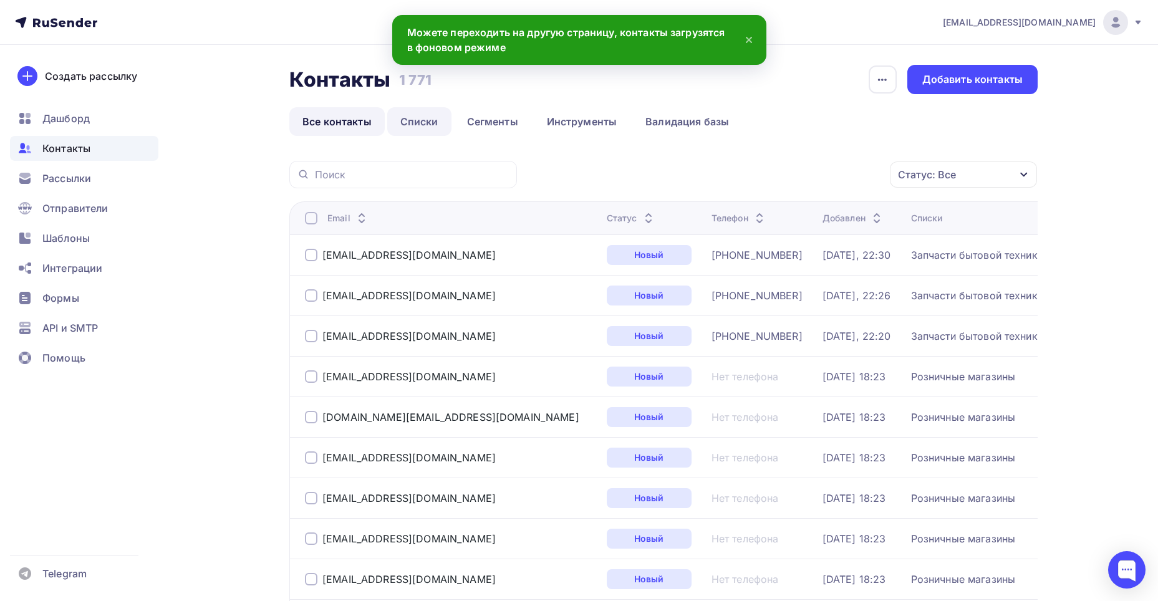
click at [407, 127] on link "Списки" at bounding box center [419, 121] width 64 height 29
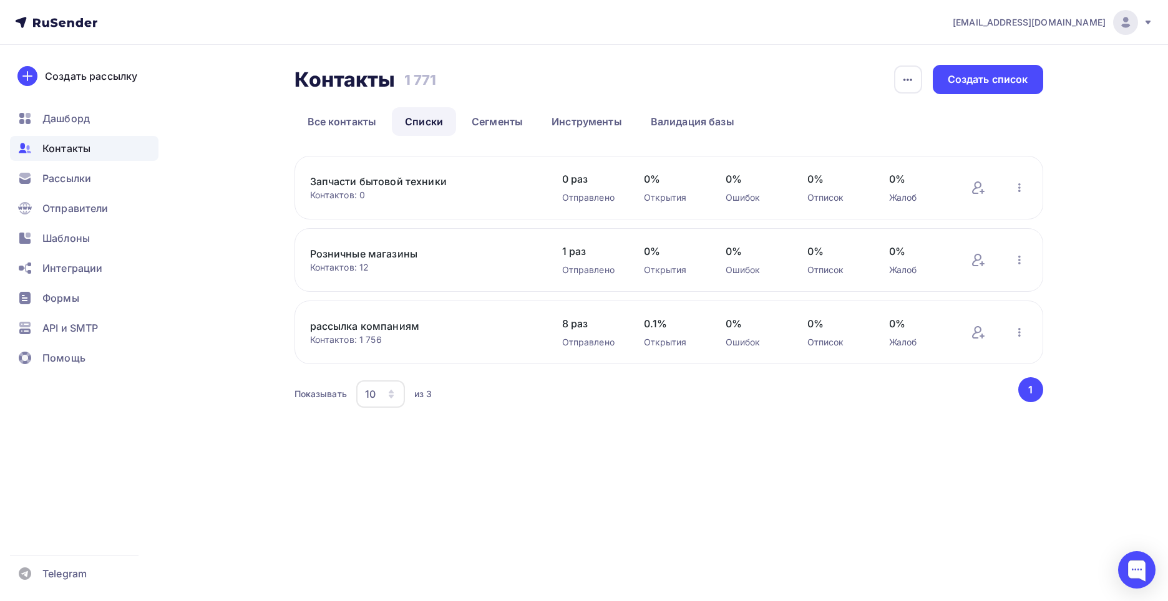
click at [424, 181] on link "Запчасти бытовой техники" at bounding box center [416, 181] width 212 height 15
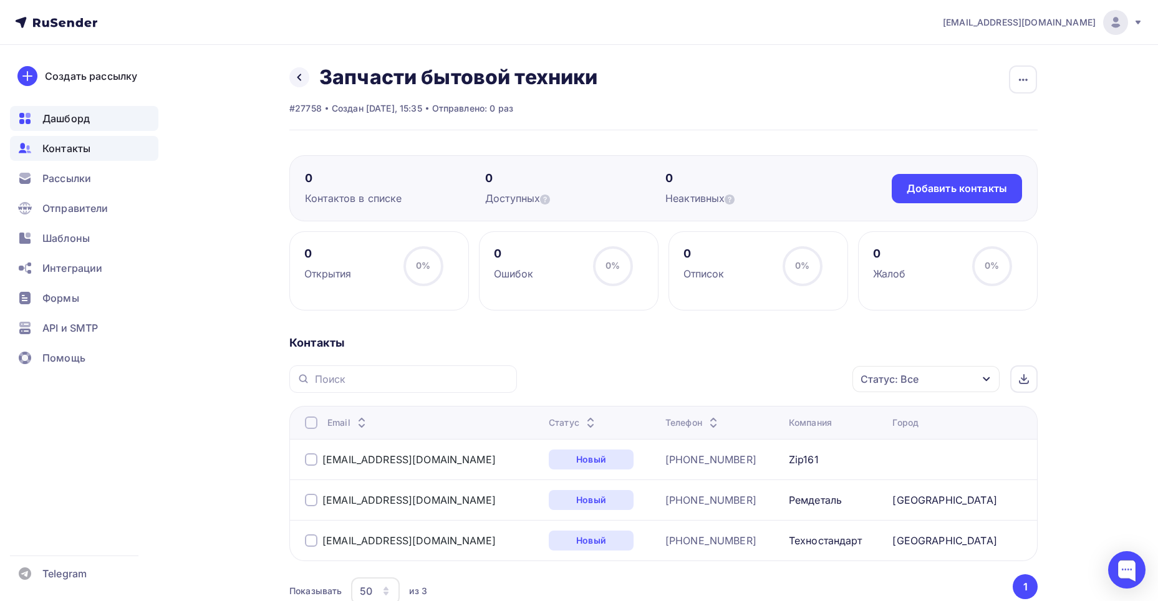
click at [68, 124] on span "Дашборд" at bounding box center [65, 118] width 47 height 15
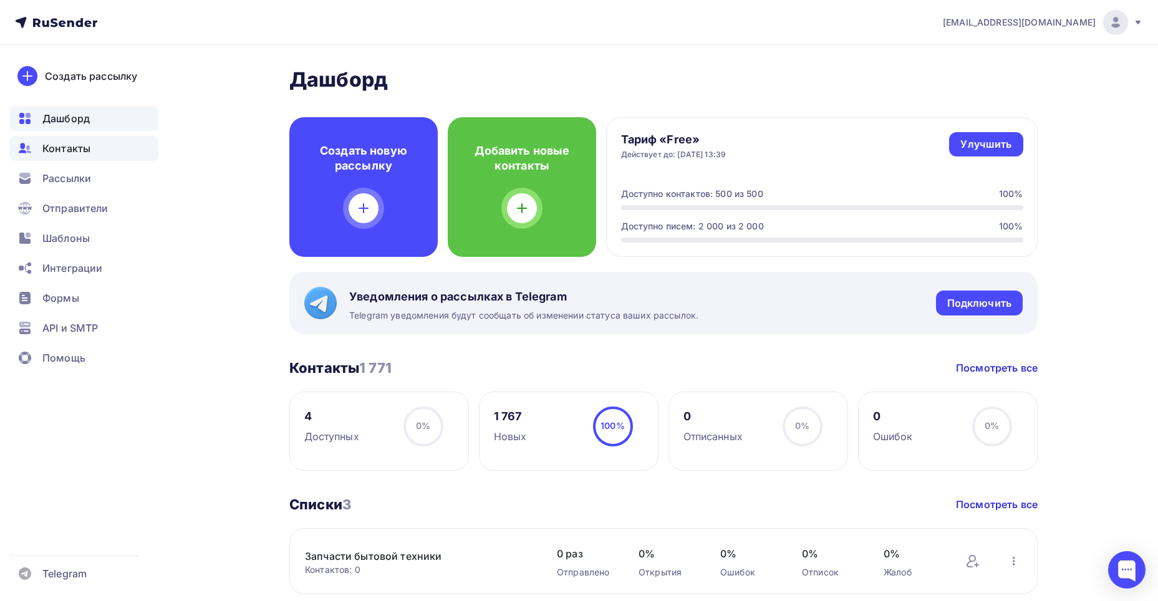
click at [91, 148] on div "Контакты" at bounding box center [84, 148] width 148 height 25
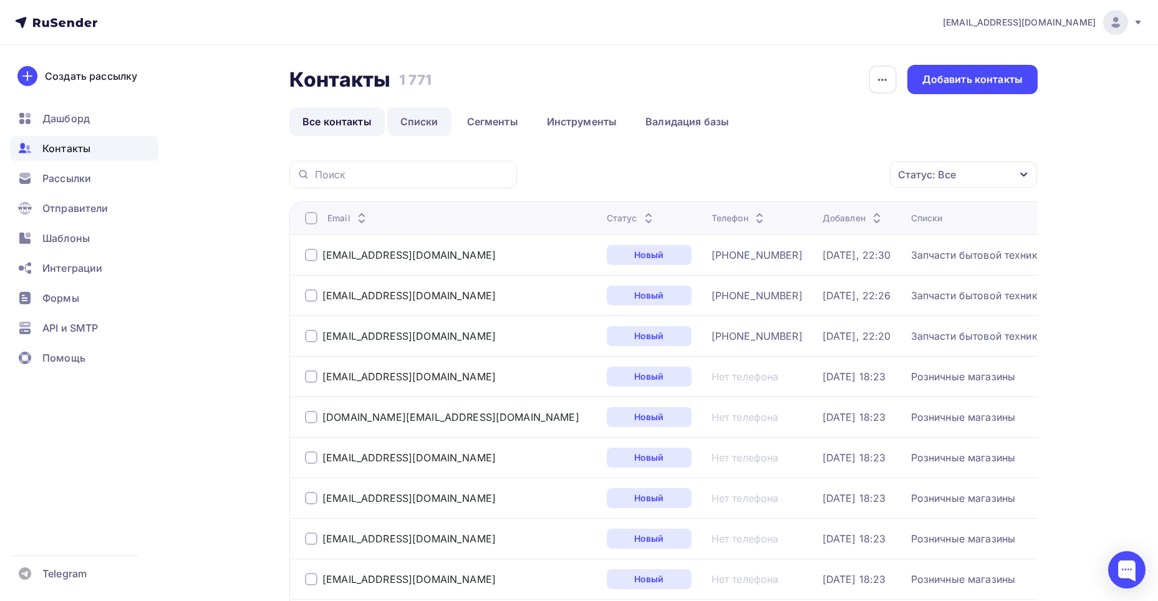
click at [408, 127] on link "Списки" at bounding box center [419, 121] width 64 height 29
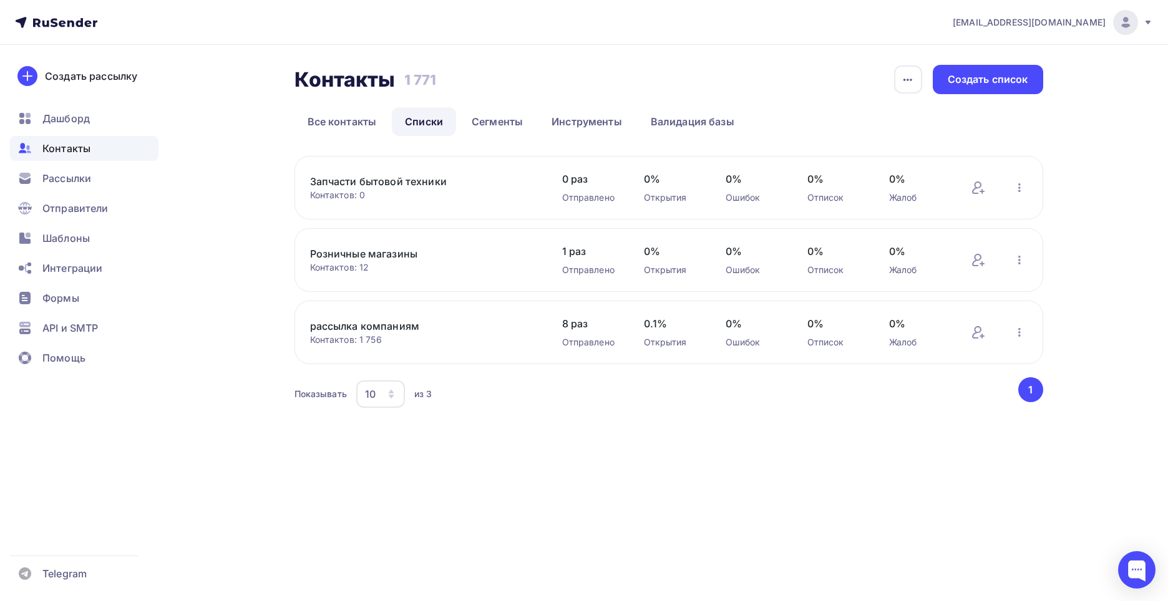
click at [386, 328] on link "рассылка компаниям" at bounding box center [416, 326] width 212 height 15
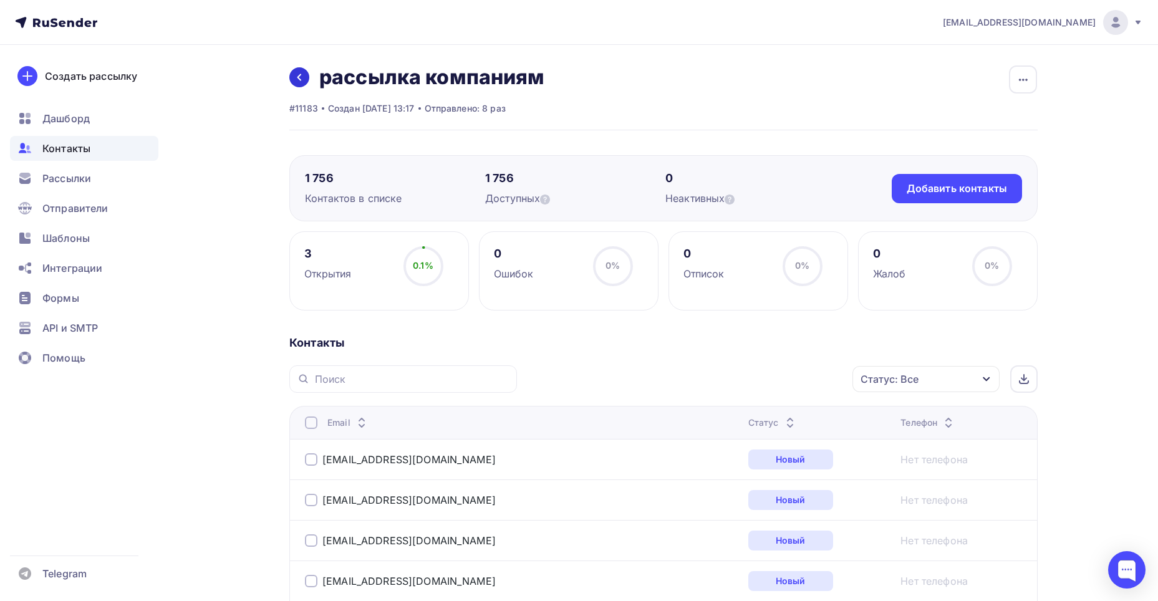
click at [307, 79] on link at bounding box center [299, 77] width 20 height 20
